Goal: Feedback & Contribution: Leave review/rating

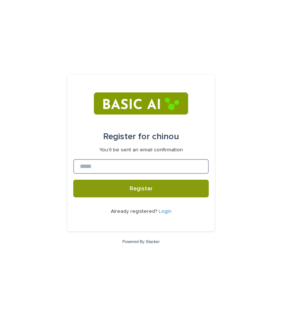
click at [101, 169] on input at bounding box center [140, 166] width 135 height 15
click at [95, 166] on input at bounding box center [140, 166] width 135 height 15
click at [98, 162] on input at bounding box center [140, 166] width 135 height 15
type input "*"
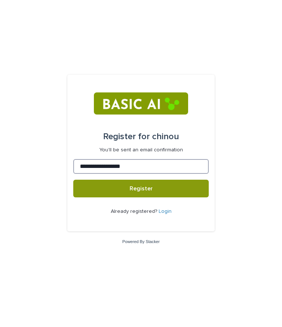
click at [73, 180] on button "Register" at bounding box center [140, 189] width 135 height 18
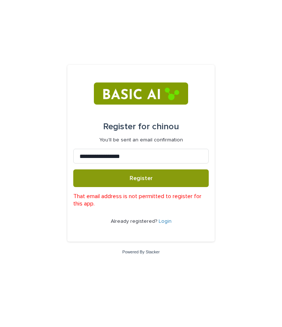
click at [38, 151] on div "**********" at bounding box center [141, 163] width 282 height 327
click at [43, 13] on div "**********" at bounding box center [141, 163] width 282 height 327
click at [165, 156] on input "**********" at bounding box center [140, 156] width 135 height 15
click at [73, 169] on button "Register" at bounding box center [140, 178] width 135 height 18
click at [55, 38] on div "**********" at bounding box center [141, 163] width 282 height 327
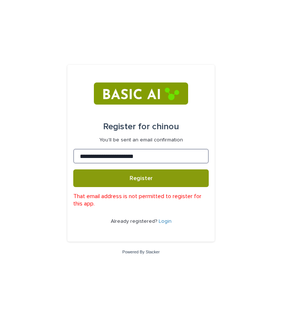
drag, startPoint x: 131, startPoint y: 147, endPoint x: 72, endPoint y: 183, distance: 69.9
click at [72, 183] on div "**********" at bounding box center [140, 153] width 147 height 177
click at [132, 156] on input "**********" at bounding box center [140, 156] width 135 height 15
click at [73, 169] on button "Register" at bounding box center [140, 178] width 135 height 18
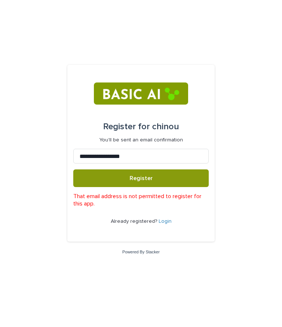
click at [39, 110] on div "**********" at bounding box center [141, 163] width 282 height 327
click at [128, 150] on input "**********" at bounding box center [140, 156] width 135 height 15
type input "**********"
click at [73, 169] on button "Register" at bounding box center [140, 178] width 135 height 18
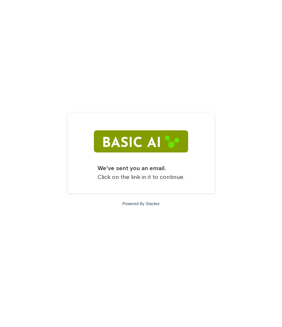
click at [134, 176] on p "We've sent you an email. Click on the link in it to continue." at bounding box center [141, 172] width 87 height 17
click at [142, 219] on div "We've sent you an email. Click on the link in it to continue. Powered By Stacker" at bounding box center [141, 163] width 282 height 327
click at [137, 195] on div "We've sent you an email. Click on the link in it to continue. Powered By Stacker" at bounding box center [141, 163] width 282 height 327
click at [137, 203] on link "Powered By Stacker" at bounding box center [140, 203] width 37 height 4
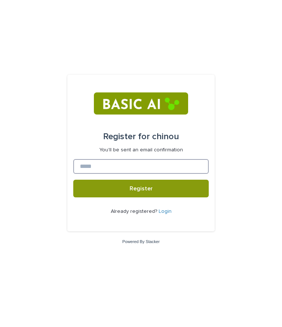
click at [106, 167] on input at bounding box center [140, 166] width 135 height 15
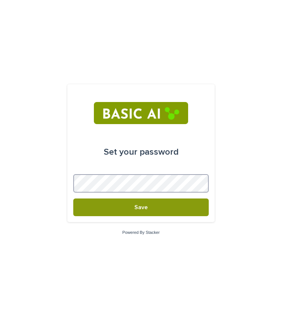
click at [73, 198] on button "Save" at bounding box center [140, 207] width 135 height 18
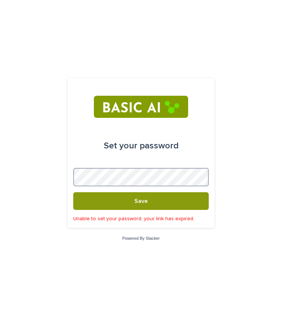
click at [73, 192] on button "Save" at bounding box center [140, 201] width 135 height 18
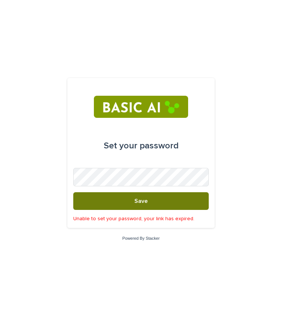
click at [114, 201] on button "Save" at bounding box center [140, 201] width 135 height 18
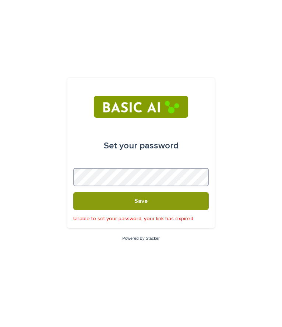
click at [73, 192] on button "Save" at bounding box center [140, 201] width 135 height 18
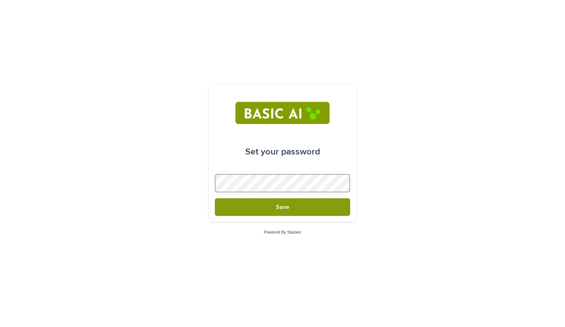
click at [215, 198] on button "Save" at bounding box center [282, 207] width 135 height 18
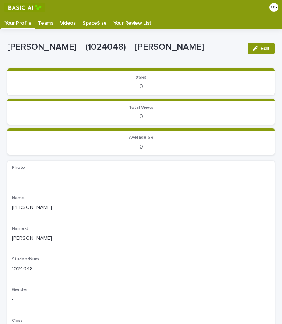
scroll to position [15, 0]
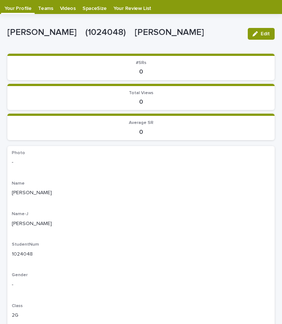
click at [18, 166] on p "-" at bounding box center [141, 163] width 258 height 8
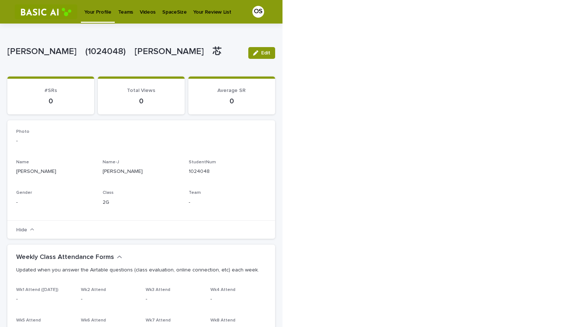
click at [164, 13] on p "SpaceSize" at bounding box center [174, 7] width 24 height 15
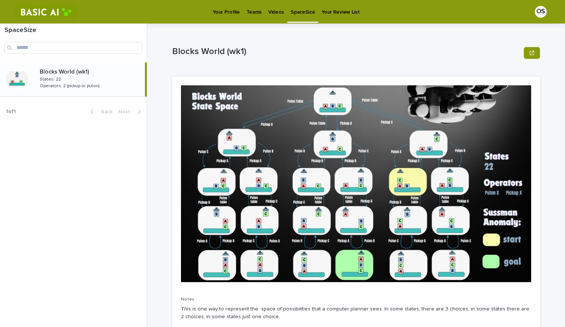
click at [273, 10] on p "Videos" at bounding box center [276, 7] width 16 height 15
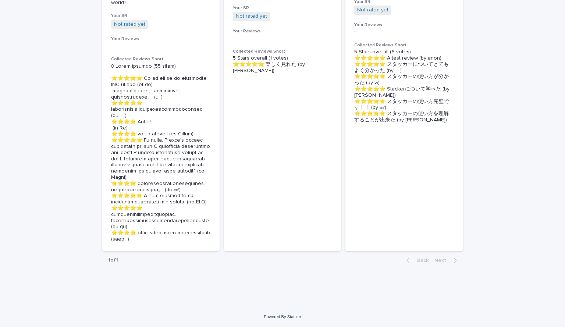
scroll to position [220, 0]
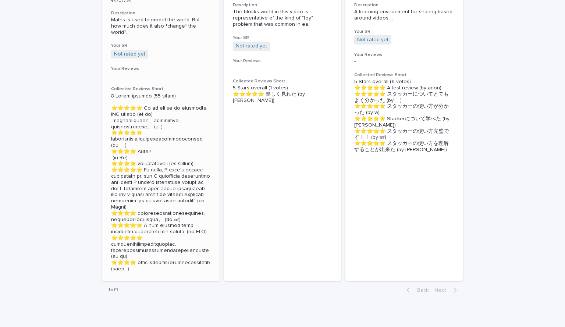
click at [124, 57] on link "Not rated yet" at bounding box center [129, 54] width 31 height 6
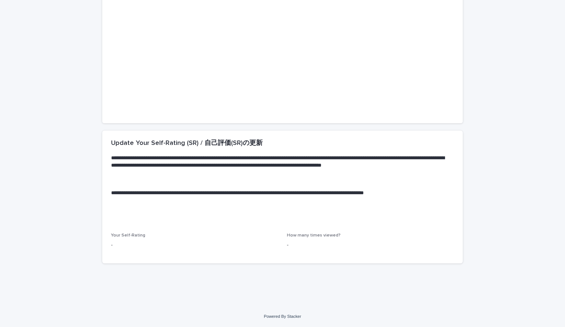
scroll to position [120, 0]
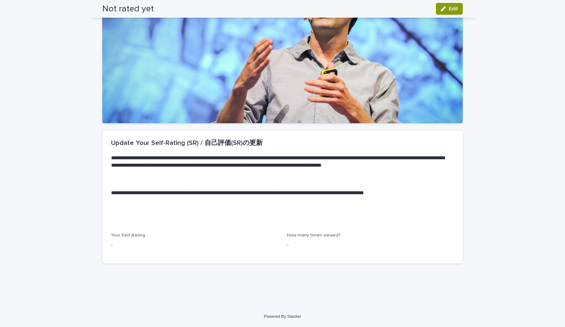
click at [156, 220] on div "**********" at bounding box center [282, 182] width 361 height 102
drag, startPoint x: 154, startPoint y: 226, endPoint x: 382, endPoint y: 217, distance: 228.1
click at [282, 217] on section "**********" at bounding box center [282, 197] width 361 height 133
click at [282, 217] on div "**********" at bounding box center [282, 182] width 361 height 102
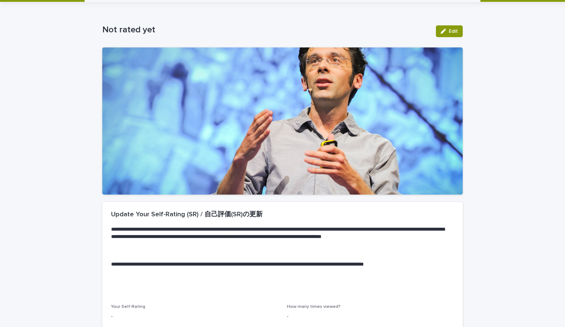
scroll to position [12, 0]
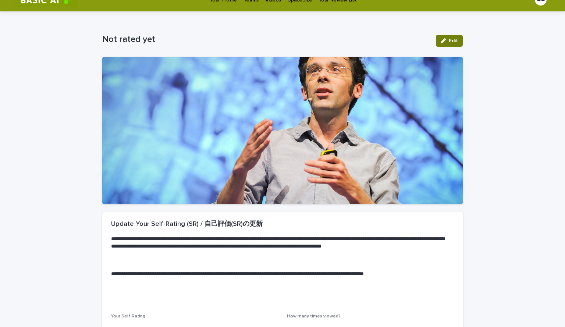
click at [282, 47] on button "Edit" at bounding box center [449, 41] width 27 height 12
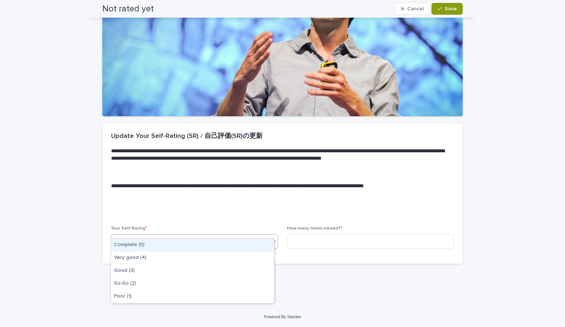
click at [163, 236] on div "Select..." at bounding box center [190, 242] width 157 height 12
click at [156, 249] on div "Complete (5)" at bounding box center [192, 245] width 163 height 13
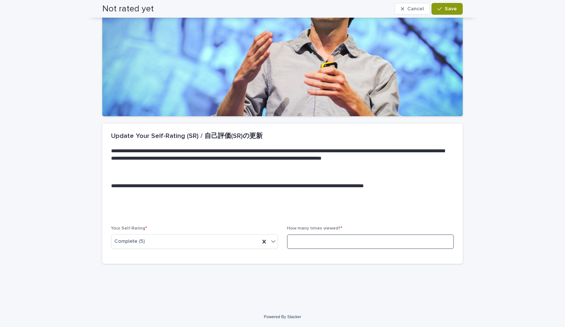
click at [282, 236] on input at bounding box center [370, 241] width 167 height 15
paste input
click at [282, 234] on input at bounding box center [370, 241] width 167 height 15
paste input
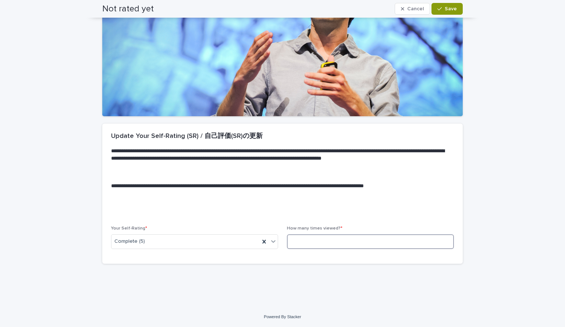
paste input
click at [282, 234] on input at bounding box center [370, 241] width 167 height 15
click at [245, 209] on div "**********" at bounding box center [282, 175] width 361 height 102
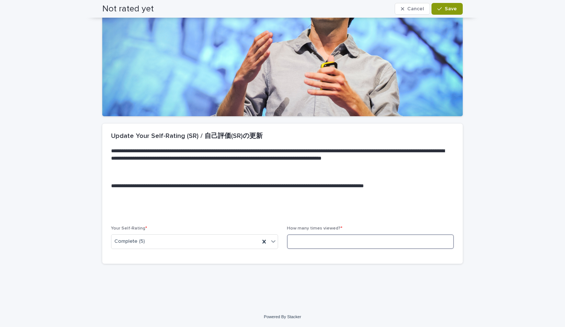
click at [282, 249] on input at bounding box center [370, 241] width 167 height 15
click at [275, 175] on p "**********" at bounding box center [278, 162] width 335 height 28
click at [282, 249] on input at bounding box center [370, 241] width 167 height 15
click at [282, 237] on input at bounding box center [370, 241] width 167 height 15
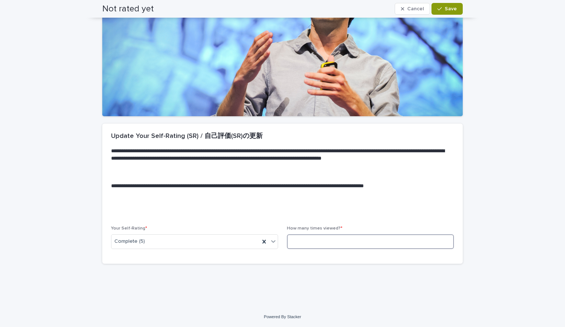
click at [282, 237] on input at bounding box center [370, 241] width 167 height 15
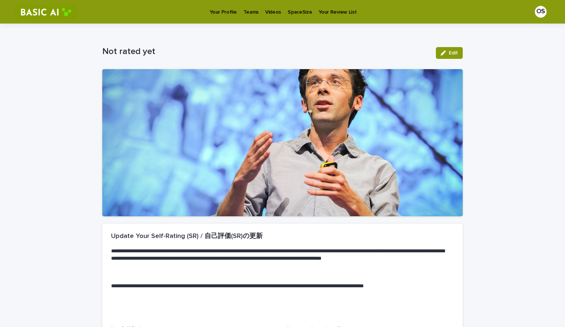
scroll to position [120, 0]
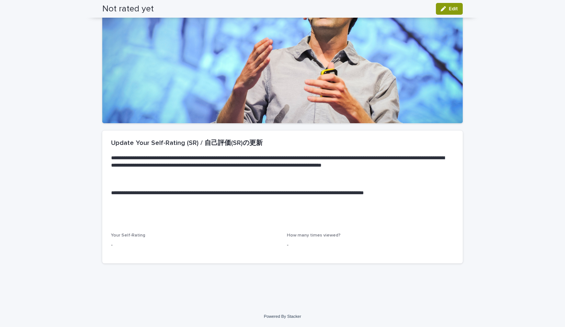
click at [152, 241] on p "-" at bounding box center [194, 245] width 167 height 8
click at [441, 10] on icon "button" at bounding box center [443, 8] width 5 height 5
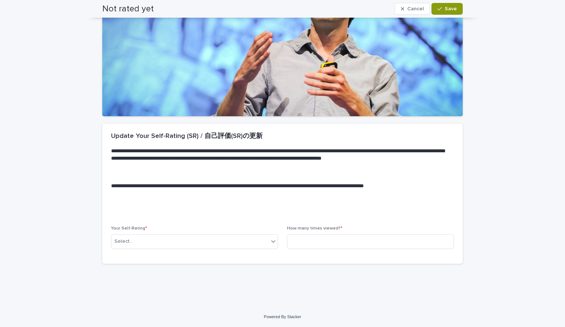
scroll to position [124, 0]
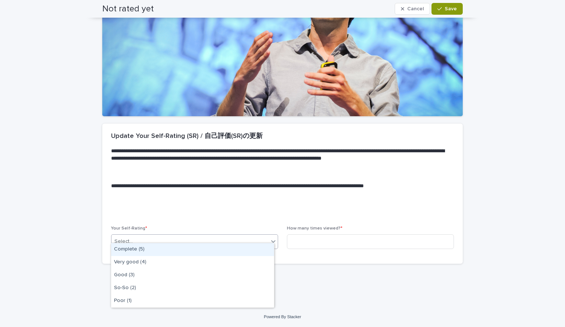
click at [150, 236] on div "Select..." at bounding box center [190, 242] width 157 height 12
click at [144, 256] on div "Complete (5)" at bounding box center [192, 249] width 163 height 13
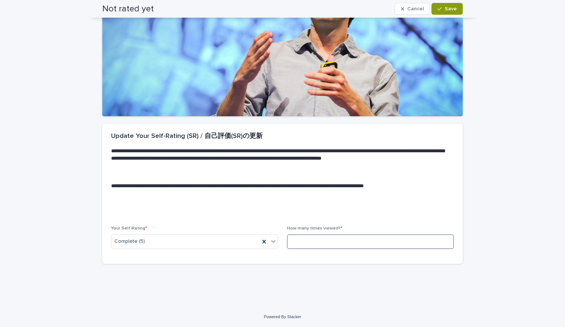
click at [325, 237] on input at bounding box center [370, 241] width 167 height 15
click at [438, 14] on button "Save" at bounding box center [447, 9] width 31 height 12
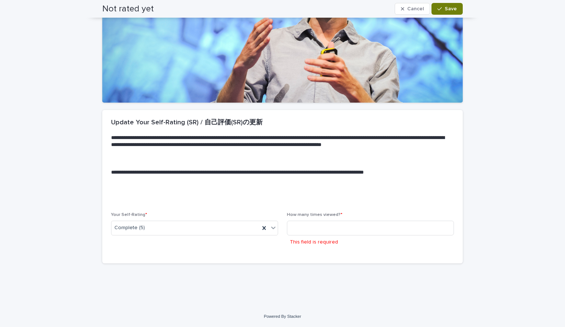
scroll to position [149, 0]
click at [315, 222] on input at bounding box center [370, 228] width 167 height 15
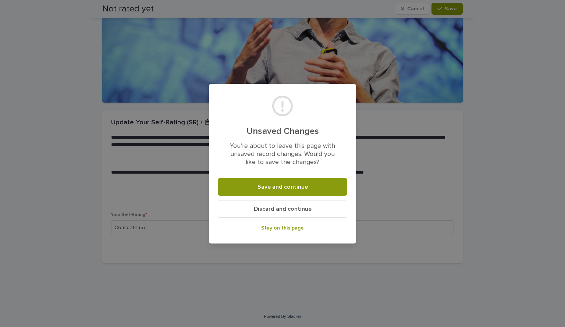
click at [260, 212] on span "Discard and continue" at bounding box center [283, 209] width 58 height 6
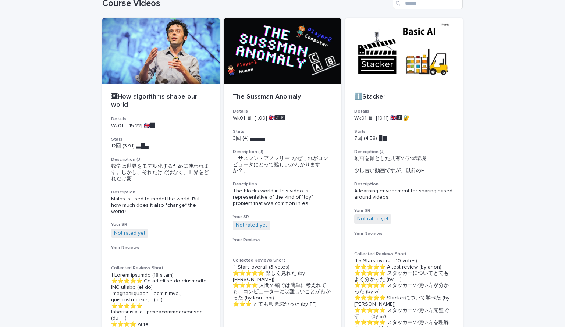
scroll to position [39, 0]
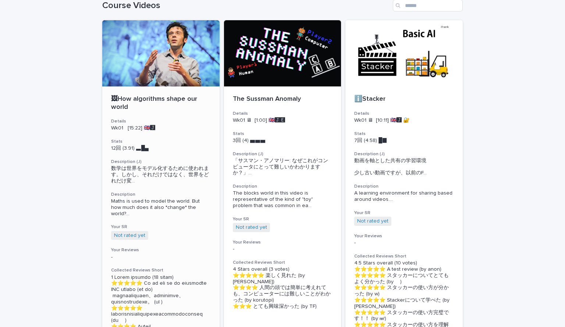
click at [142, 103] on div "🖼How algorithms shape our world Details Wk01 [15:22] 🇬🇧🅹️ Stats 12回 (3.91) ▃█▄　…" at bounding box center [160, 272] width 117 height 370
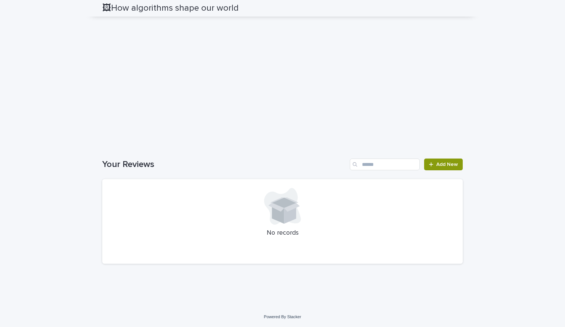
scroll to position [1089, 0]
click at [441, 162] on span "Add New" at bounding box center [448, 164] width 22 height 5
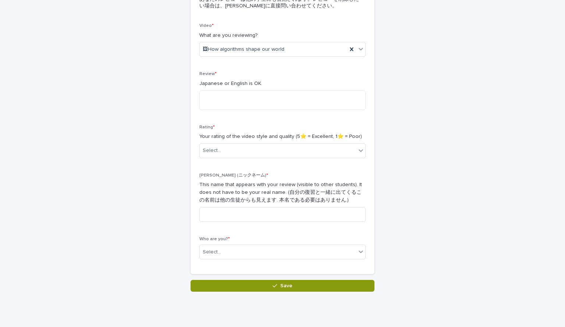
scroll to position [110, 0]
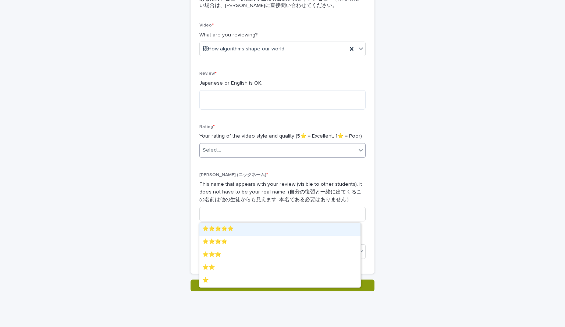
click at [244, 156] on div "Select..." at bounding box center [278, 150] width 156 height 12
click at [239, 233] on div "⭐️⭐️⭐️⭐️⭐️" at bounding box center [280, 229] width 161 height 13
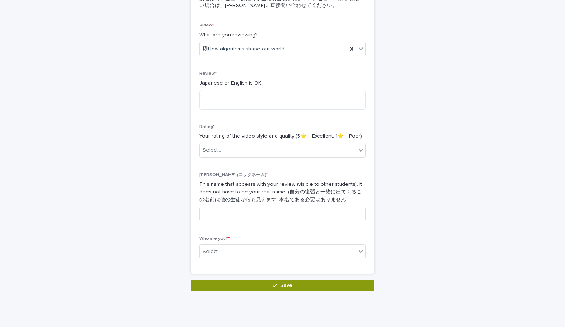
click at [239, 233] on div "Video * What are you reviewing? 🖼How algorithms shape our world Review * Japane…" at bounding box center [283, 144] width 166 height 242
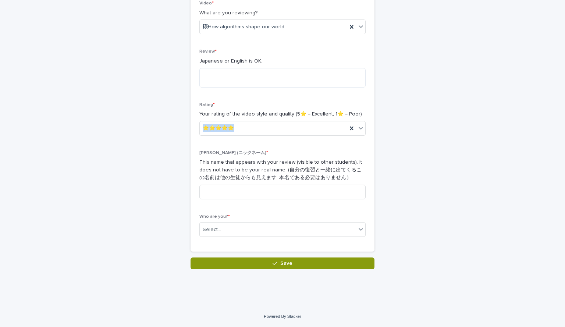
scroll to position [235, 0]
click at [151, 189] on div "Reviews: Thanks for Adding Loading... Saving… Loading... Saving… Loading... Sav…" at bounding box center [282, 80] width 361 height 378
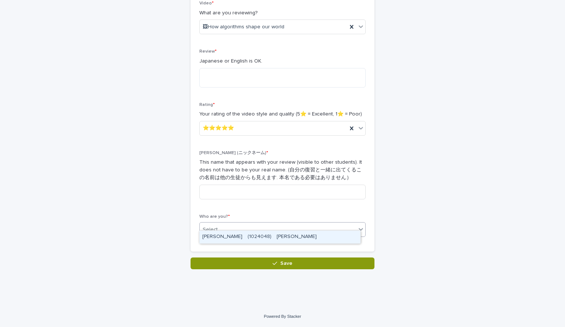
click at [213, 226] on div "Select..." at bounding box center [212, 230] width 18 height 8
click at [218, 243] on div "[PERSON_NAME]　(1024048)　[PERSON_NAME]" at bounding box center [280, 237] width 161 height 13
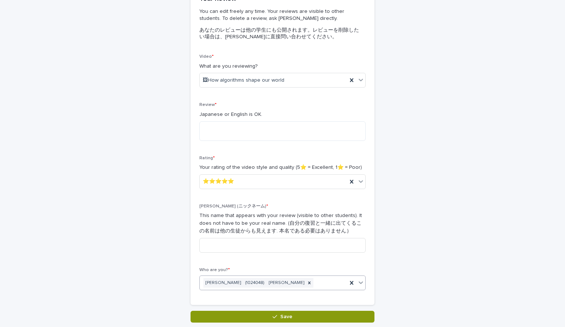
scroll to position [80, 0]
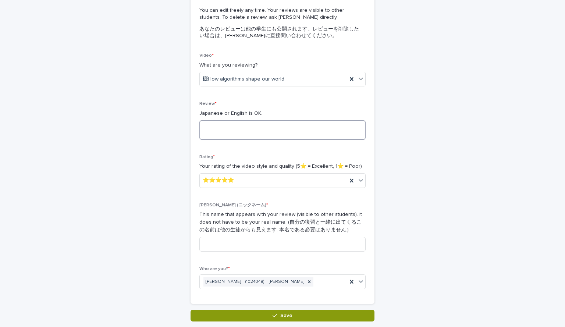
click at [240, 140] on textarea at bounding box center [283, 130] width 166 height 20
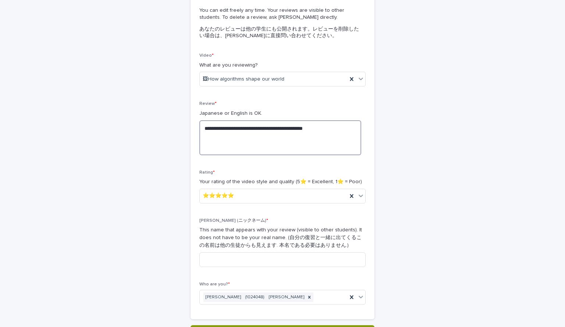
type textarea "**********"
drag, startPoint x: 278, startPoint y: 202, endPoint x: 273, endPoint y: 195, distance: 8.3
click at [273, 155] on textarea "**********" at bounding box center [281, 137] width 162 height 35
drag, startPoint x: 273, startPoint y: 195, endPoint x: 207, endPoint y: 174, distance: 69.2
click at [207, 155] on textarea "**********" at bounding box center [281, 137] width 162 height 35
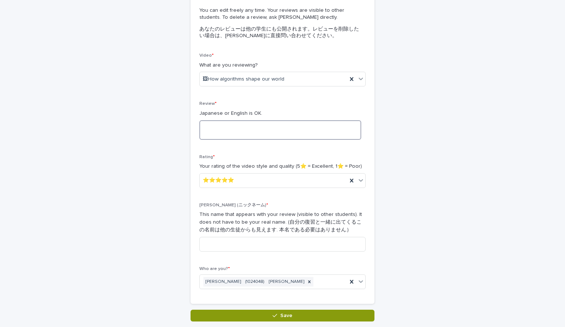
paste textarea "**********"
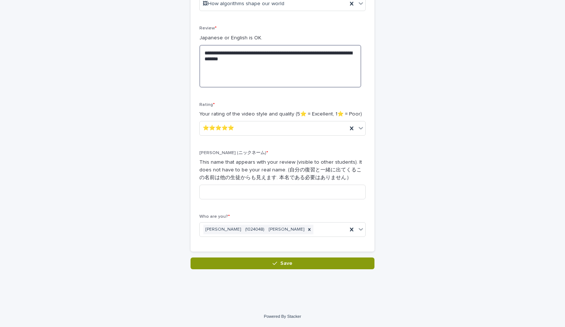
scroll to position [245, 0]
type textarea "**********"
click at [508, 215] on div "**********" at bounding box center [282, 87] width 565 height 438
click at [279, 199] on input at bounding box center [283, 192] width 166 height 15
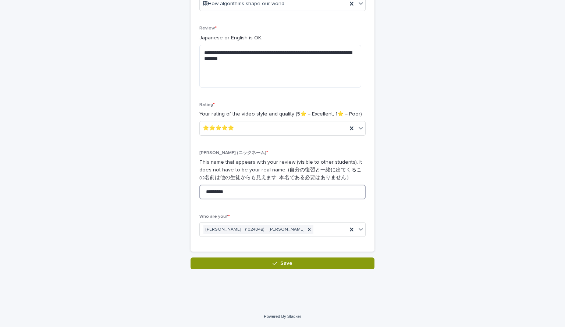
type input "*********"
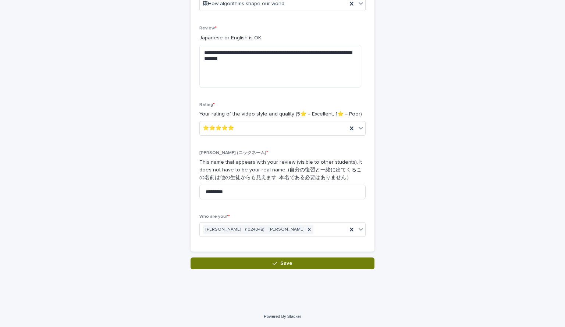
click at [230, 269] on button "Save" at bounding box center [283, 264] width 184 height 12
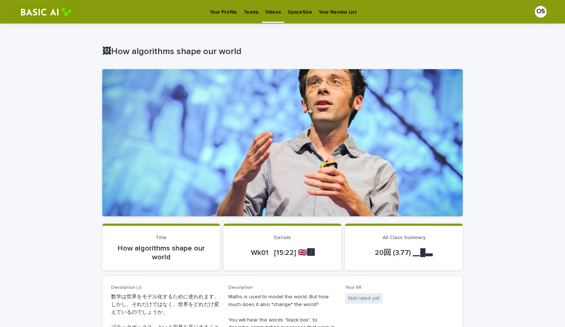
click at [268, 13] on p "Videos" at bounding box center [273, 7] width 16 height 15
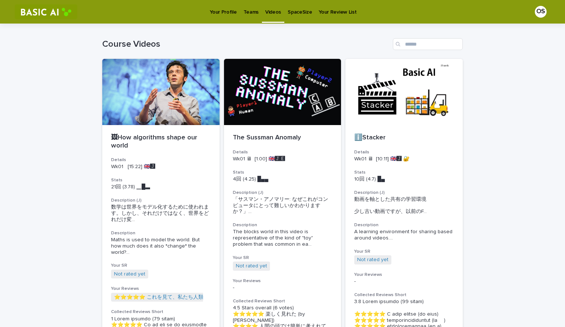
click at [246, 14] on p "Teams" at bounding box center [251, 7] width 15 height 15
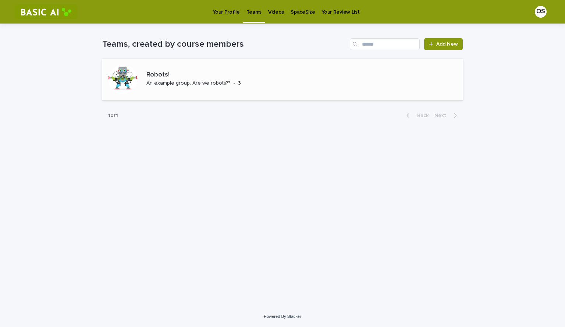
click at [130, 94] on div at bounding box center [122, 79] width 29 height 29
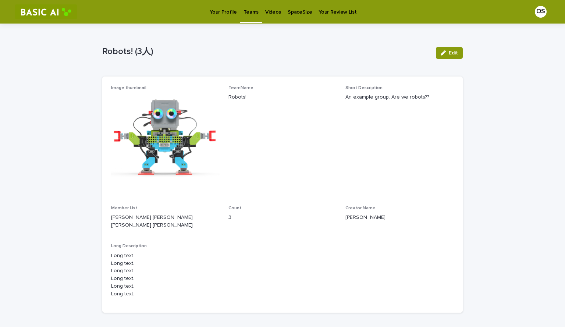
click at [340, 10] on p "Your Review List" at bounding box center [338, 7] width 38 height 15
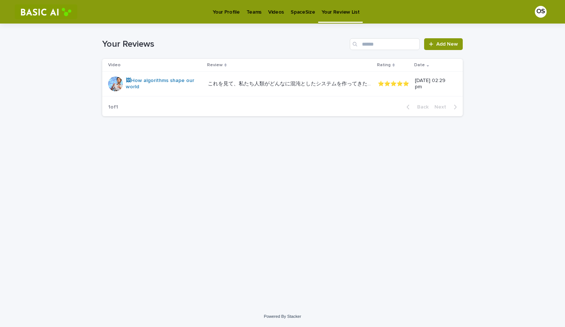
click at [281, 7] on div "Videos" at bounding box center [276, 7] width 22 height 15
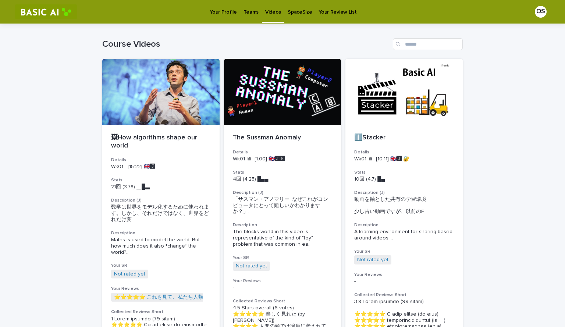
click at [290, 18] on link "SpaceSize" at bounding box center [300, 11] width 31 height 23
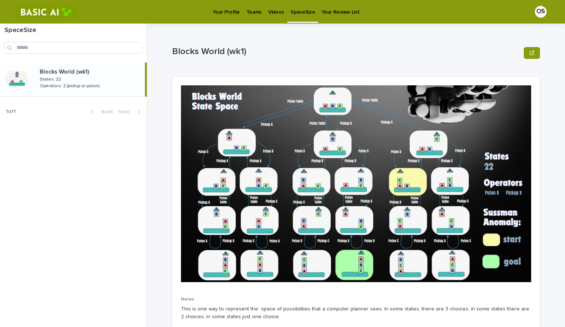
click at [359, 68] on div "Blocks World (wk1)" at bounding box center [356, 52] width 368 height 29
click at [431, 9] on div "Your Profile Teams Videos SpaceSize Your Review List" at bounding box center [302, 12] width 442 height 24
click at [373, 67] on div "Blocks World (wk1)" at bounding box center [356, 52] width 368 height 29
click at [497, 30] on div "Blocks World (wk1) Blocks World (wk1) Sorry, there was an error saving your rec…" at bounding box center [356, 198] width 368 height 349
click at [221, 20] on link "Your Profile" at bounding box center [225, 11] width 33 height 23
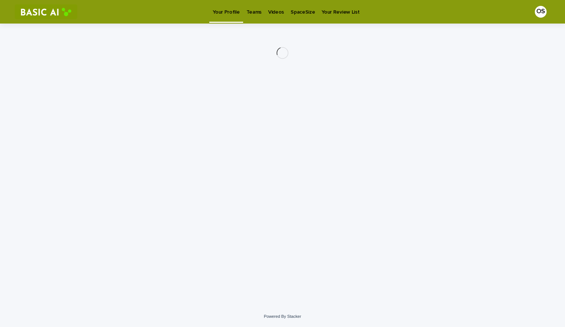
click at [221, 20] on div "Your Profile Teams Videos SpaceSize Your Review List" at bounding box center [286, 11] width 154 height 23
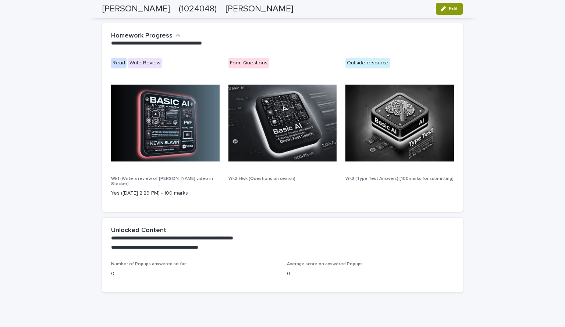
scroll to position [393, 0]
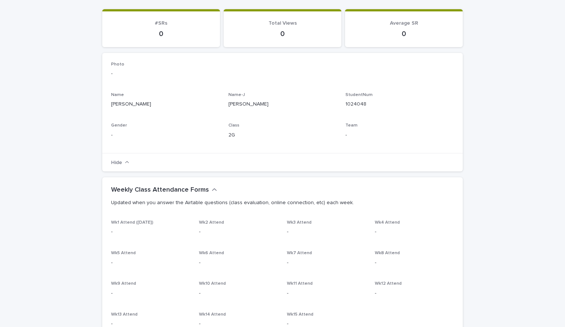
scroll to position [0, 0]
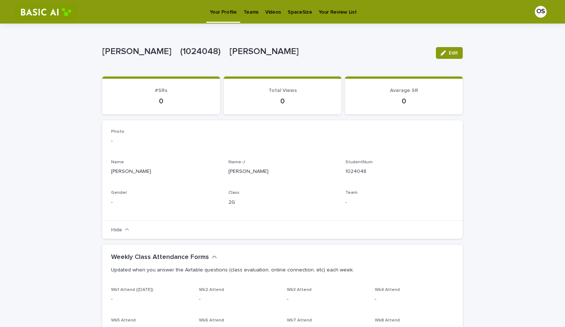
click at [272, 8] on p "Videos" at bounding box center [273, 7] width 16 height 15
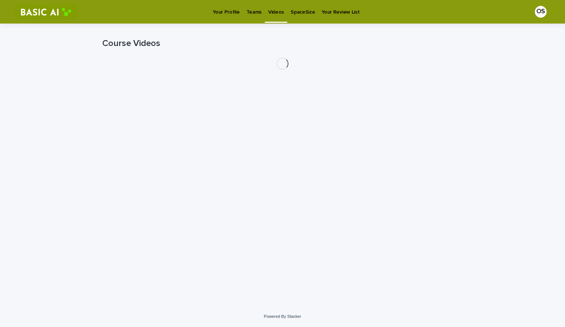
click at [272, 8] on div "Your Profile Teams Videos SpaceSize Your Review List" at bounding box center [302, 12] width 442 height 24
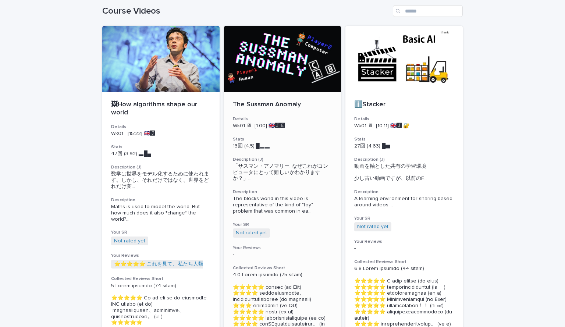
scroll to position [31, 0]
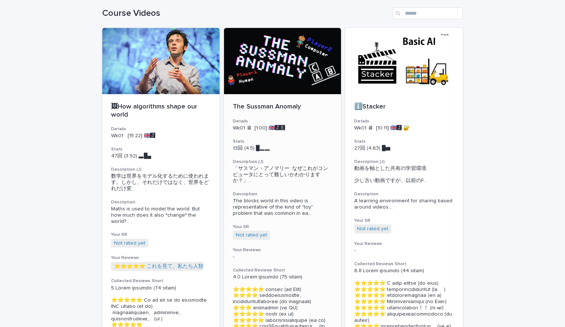
click at [282, 94] on div at bounding box center [282, 61] width 117 height 66
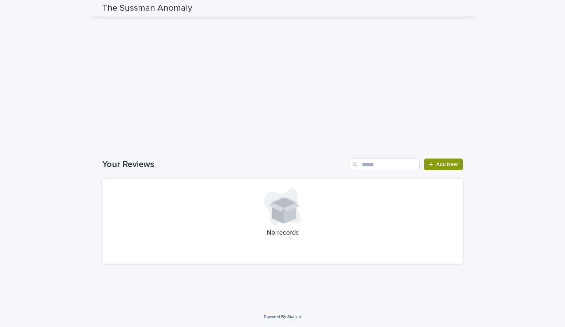
scroll to position [905, 0]
click at [433, 159] on link "Add New" at bounding box center [443, 165] width 39 height 12
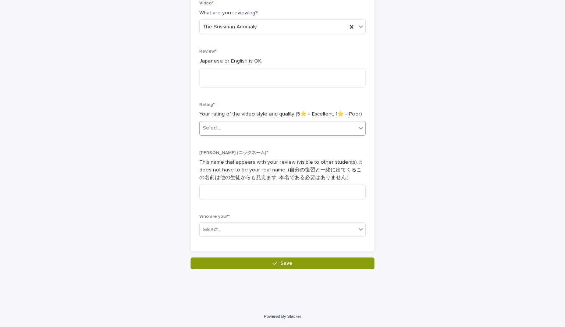
scroll to position [185, 0]
click at [226, 74] on textarea at bounding box center [283, 78] width 166 height 20
type textarea "*"
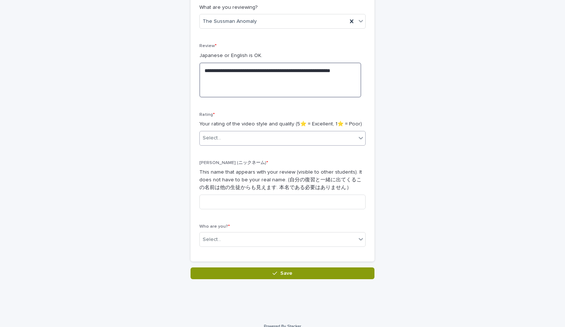
type textarea "**********"
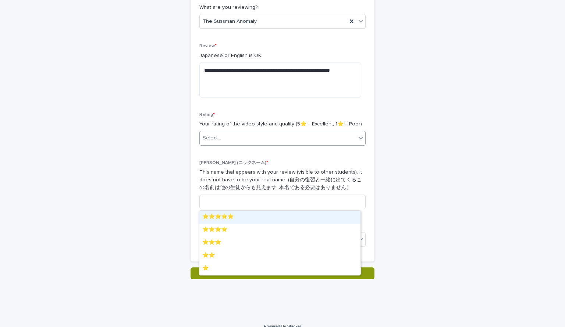
click at [240, 144] on div "Select..." at bounding box center [278, 138] width 156 height 12
click at [211, 211] on div "⭐️⭐️⭐️⭐️⭐️" at bounding box center [280, 217] width 161 height 13
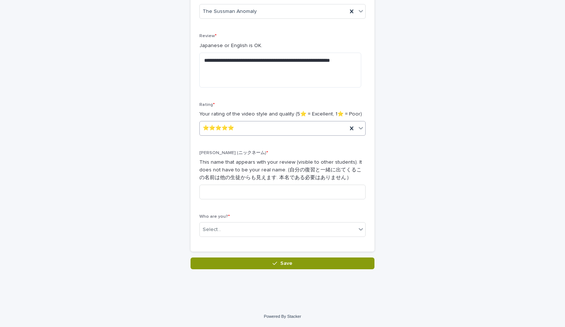
scroll to position [232, 0]
click at [223, 195] on input at bounding box center [283, 192] width 166 height 15
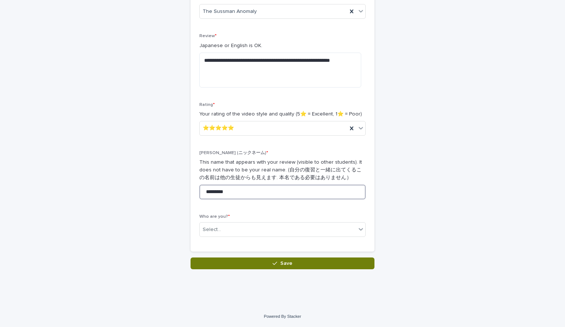
type input "*********"
click at [236, 269] on button "Save" at bounding box center [283, 264] width 184 height 12
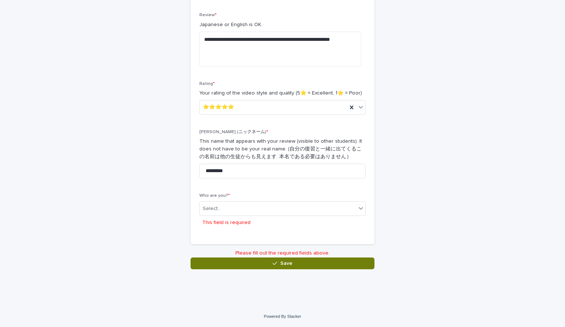
scroll to position [274, 0]
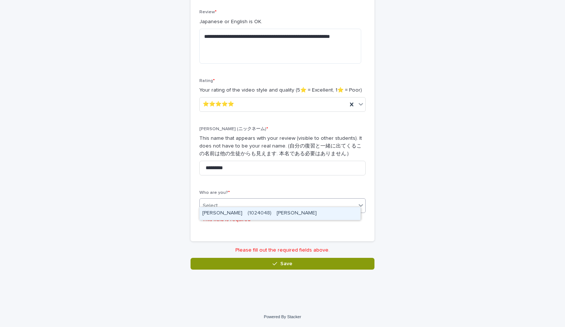
click at [230, 200] on div "Select..." at bounding box center [278, 206] width 156 height 12
click at [236, 212] on div "[PERSON_NAME]　(1024048)　[PERSON_NAME]" at bounding box center [280, 213] width 161 height 13
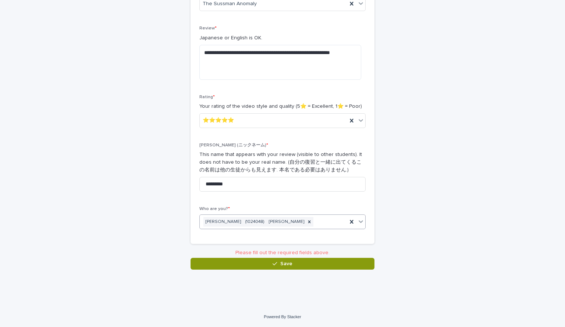
scroll to position [251, 0]
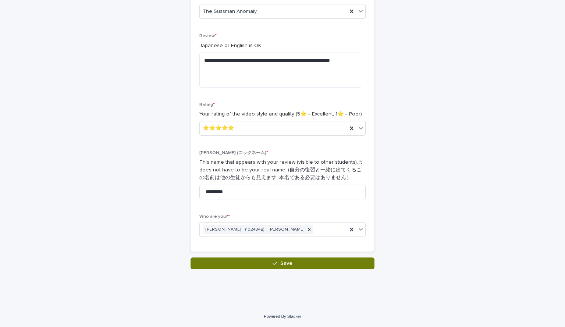
click at [233, 258] on button "Save" at bounding box center [283, 264] width 184 height 12
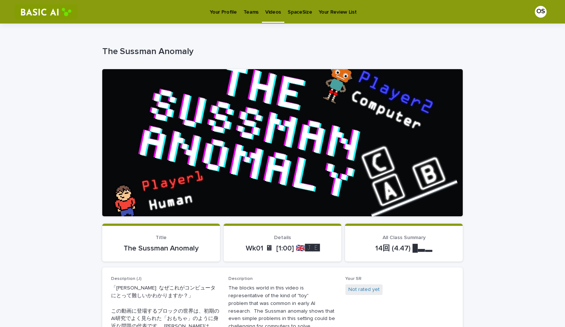
click at [278, 4] on p "Videos" at bounding box center [273, 7] width 16 height 15
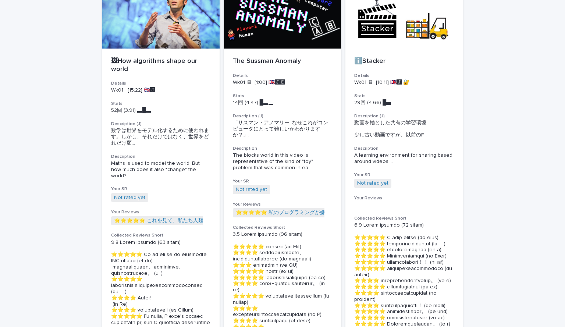
scroll to position [71, 0]
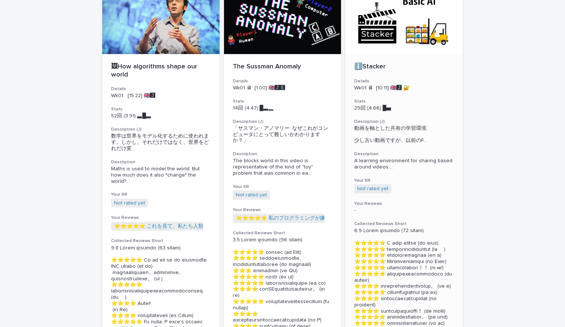
click at [398, 54] on div at bounding box center [404, 21] width 117 height 66
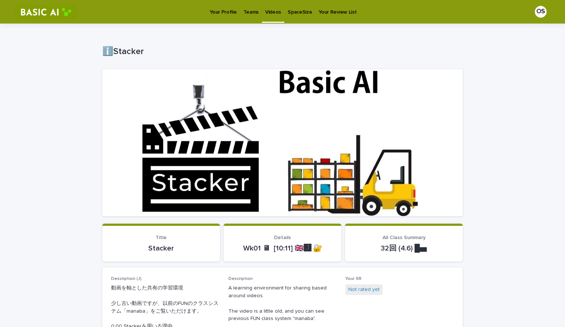
click at [219, 15] on p "Your Profile" at bounding box center [223, 7] width 27 height 15
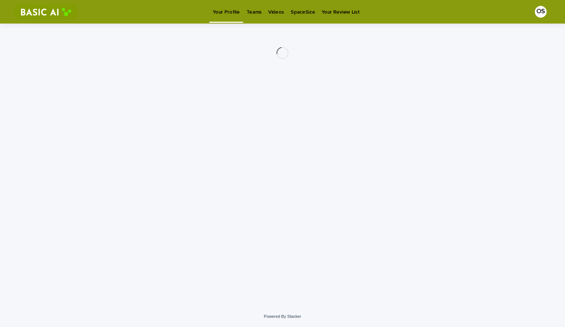
click at [219, 15] on div "Your Profile Teams Videos SpaceSize Your Review List" at bounding box center [286, 11] width 154 height 23
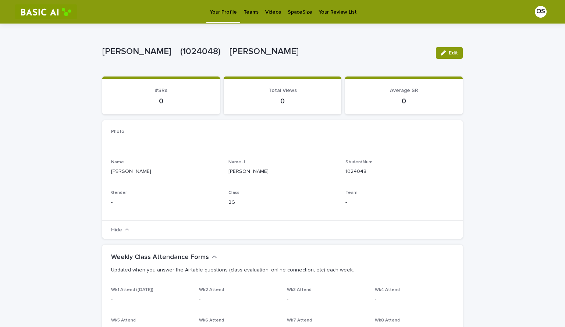
click at [271, 11] on p "Videos" at bounding box center [273, 7] width 16 height 15
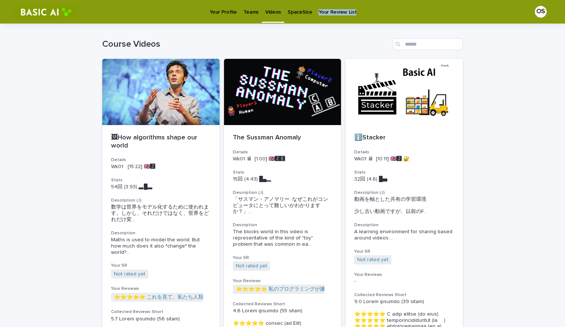
click at [271, 11] on p "Videos" at bounding box center [273, 7] width 16 height 15
click at [399, 97] on div at bounding box center [404, 92] width 117 height 66
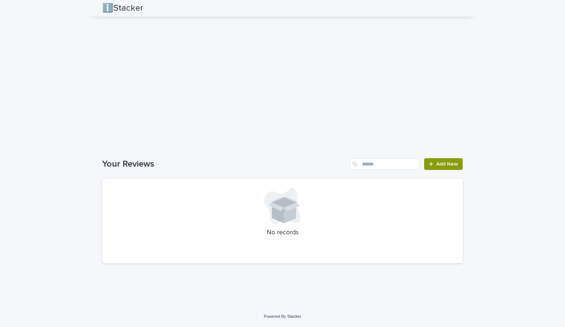
scroll to position [1410, 0]
click at [438, 162] on span "Add New" at bounding box center [448, 164] width 22 height 5
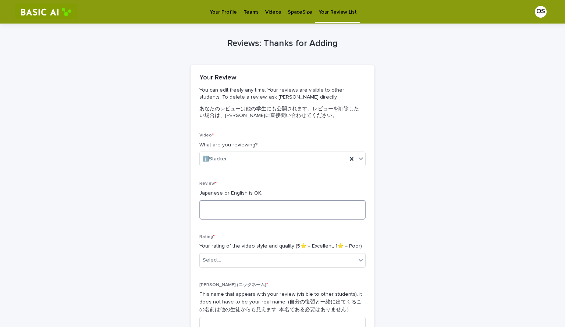
click at [243, 220] on textarea at bounding box center [283, 210] width 166 height 20
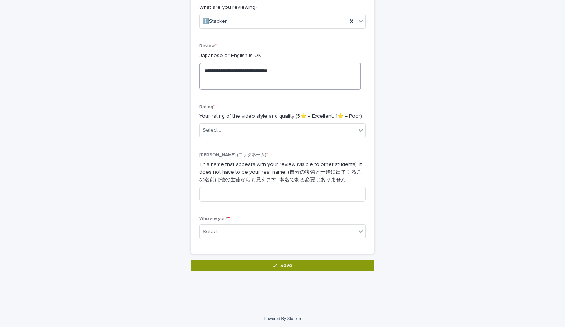
scroll to position [140, 0]
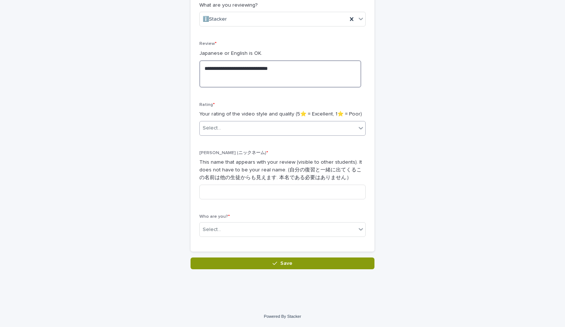
type textarea "**********"
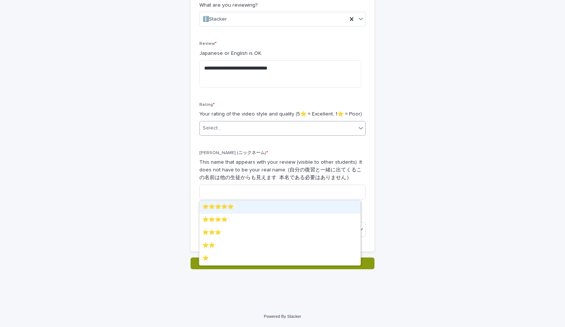
click at [220, 132] on div "Select..." at bounding box center [212, 128] width 18 height 8
click at [227, 207] on div "⭐️⭐️⭐️⭐️⭐️" at bounding box center [280, 207] width 161 height 13
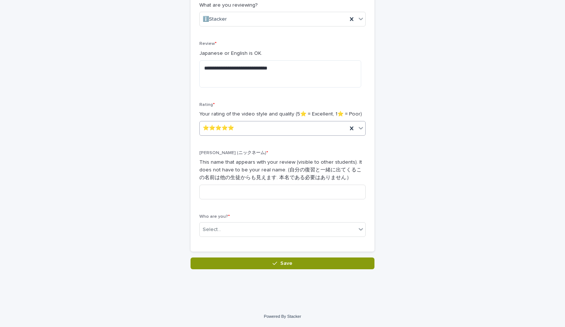
scroll to position [197, 0]
click at [227, 200] on input at bounding box center [283, 192] width 166 height 15
type input "*********"
click at [218, 227] on div "Select..." at bounding box center [212, 230] width 18 height 8
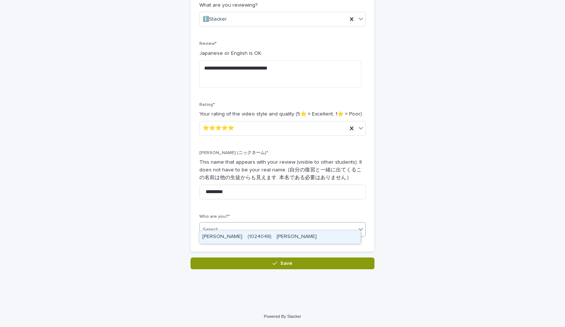
click at [222, 234] on div "[PERSON_NAME]　(1024048)　[PERSON_NAME]" at bounding box center [280, 237] width 161 height 13
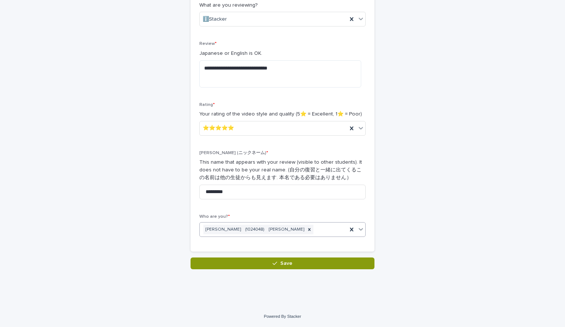
scroll to position [243, 0]
click at [230, 263] on button "Save" at bounding box center [283, 264] width 184 height 12
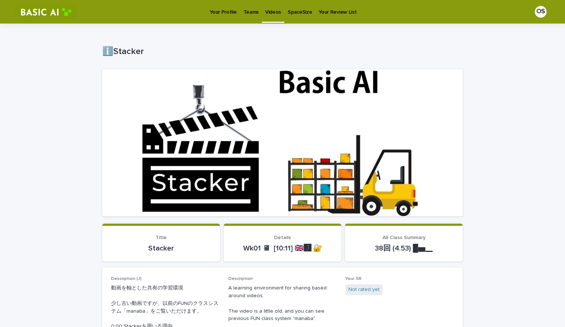
click at [225, 13] on p "Your Profile" at bounding box center [223, 7] width 27 height 15
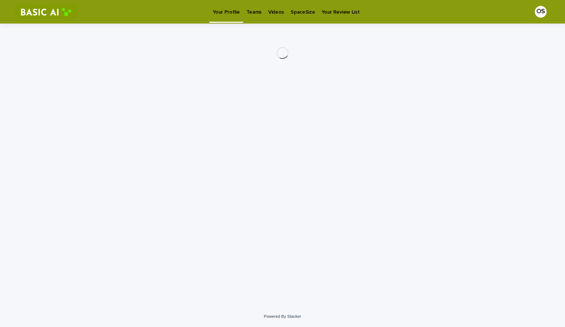
click at [225, 13] on div "Your Profile Teams Videos SpaceSize Your Review List" at bounding box center [286, 11] width 154 height 23
